Goal: Find specific page/section: Find specific page/section

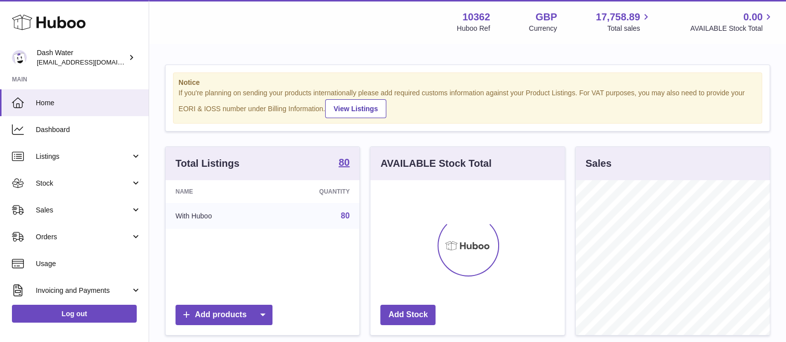
scroll to position [155, 193]
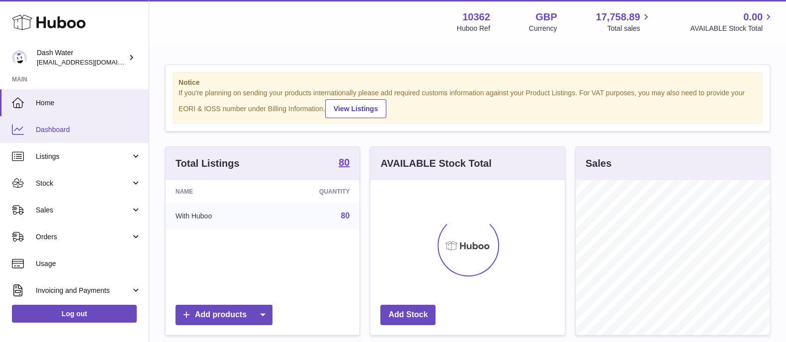
click at [79, 129] on span "Dashboard" at bounding box center [88, 129] width 105 height 9
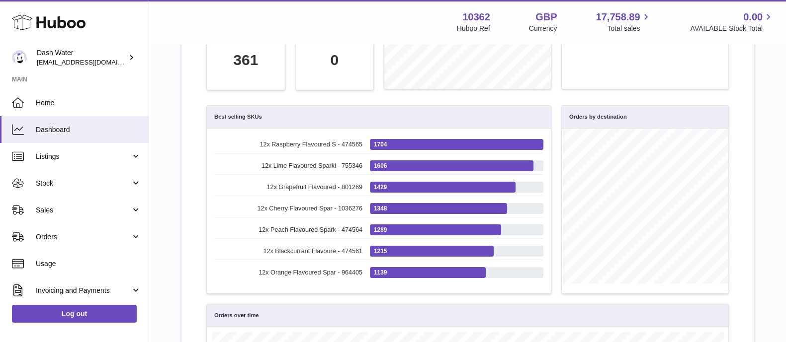
scroll to position [114, 512]
click at [366, 166] on li "12x Lime Flavoured Sparkl - 755346 1606 12x Lime Flavoured Sparkl - 755346: 1606" at bounding box center [378, 166] width 329 height 17
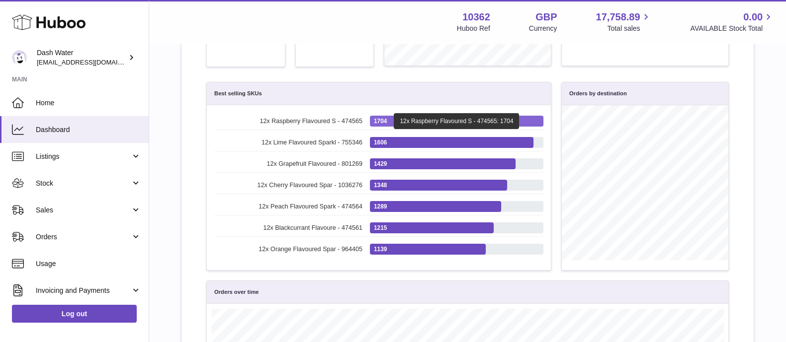
click at [448, 120] on div "12x Raspberry Flavoured S - 474565: 1704" at bounding box center [456, 121] width 125 height 16
